Goal: Task Accomplishment & Management: Use online tool/utility

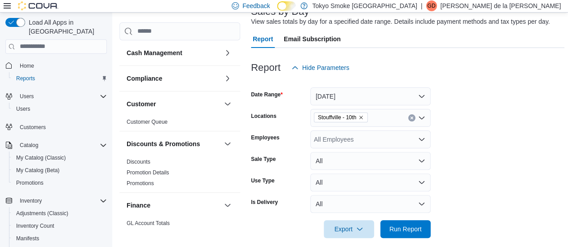
scroll to position [0, 24]
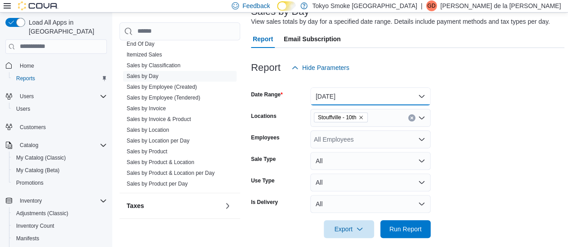
click at [381, 95] on button "[DATE]" at bounding box center [370, 97] width 120 height 18
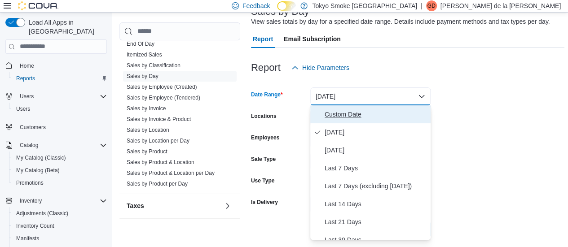
click at [330, 114] on span "Custom Date" at bounding box center [376, 114] width 102 height 11
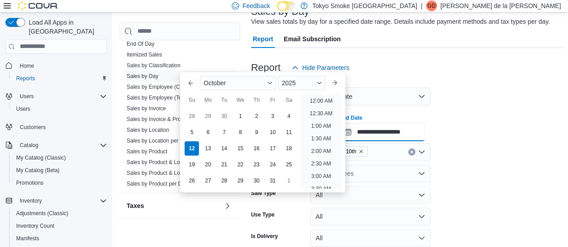
click at [391, 130] on input "**********" at bounding box center [382, 132] width 86 height 18
click at [316, 105] on li "4:00 PM" at bounding box center [320, 103] width 27 height 11
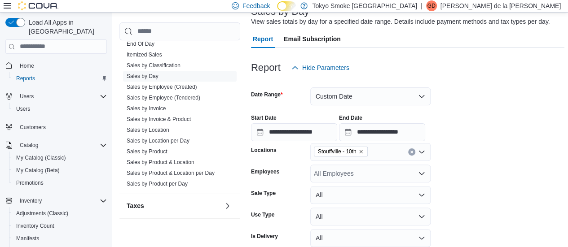
click at [512, 171] on form "**********" at bounding box center [407, 175] width 313 height 196
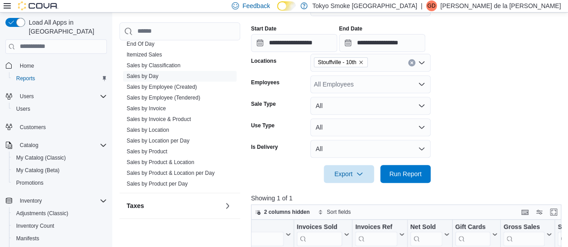
scroll to position [154, 0]
click at [395, 176] on span "Run Report" at bounding box center [405, 173] width 32 height 9
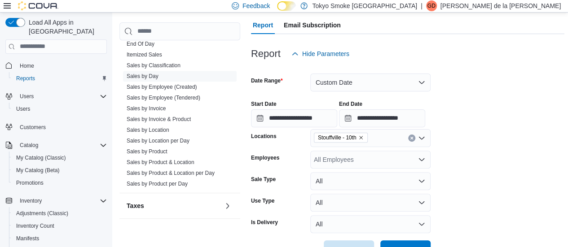
scroll to position [78, 0]
click at [402, 120] on input "**********" at bounding box center [382, 119] width 86 height 18
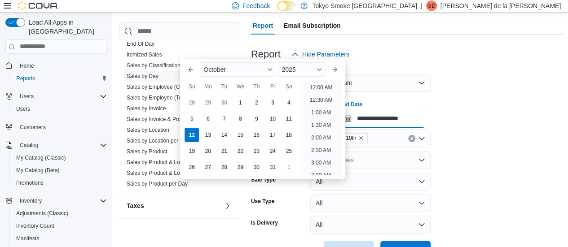
scroll to position [430, 0]
click at [315, 136] on li "7:00 PM" at bounding box center [320, 135] width 27 height 11
type input "**********"
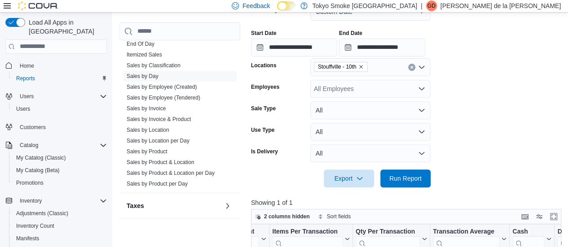
scroll to position [149, 0]
click at [412, 180] on span "Run Report" at bounding box center [405, 177] width 32 height 9
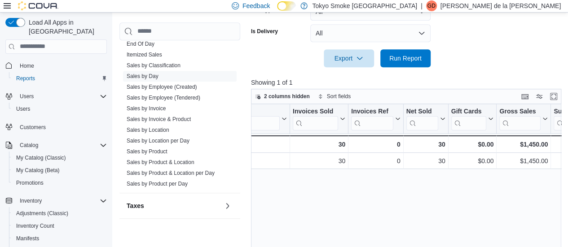
scroll to position [0, 29]
click at [24, 62] on span "Home" at bounding box center [27, 65] width 14 height 7
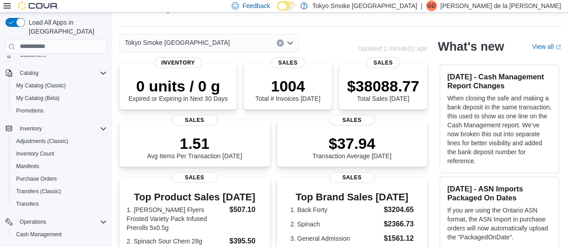
scroll to position [21, 0]
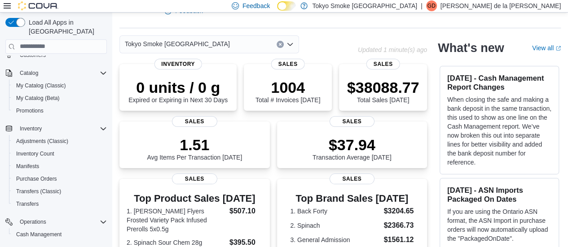
click at [291, 41] on icon "Open list of options" at bounding box center [289, 44] width 7 height 7
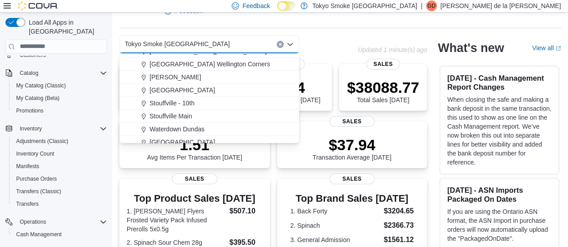
scroll to position [154, 0]
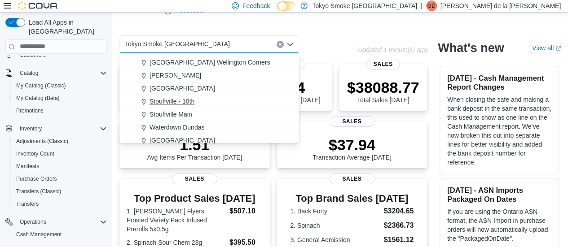
click at [183, 102] on span "Stouffville - 10th" at bounding box center [171, 101] width 45 height 9
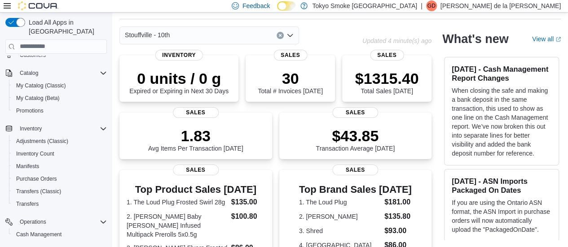
scroll to position [41, 0]
